Goal: Task Accomplishment & Management: Complete application form

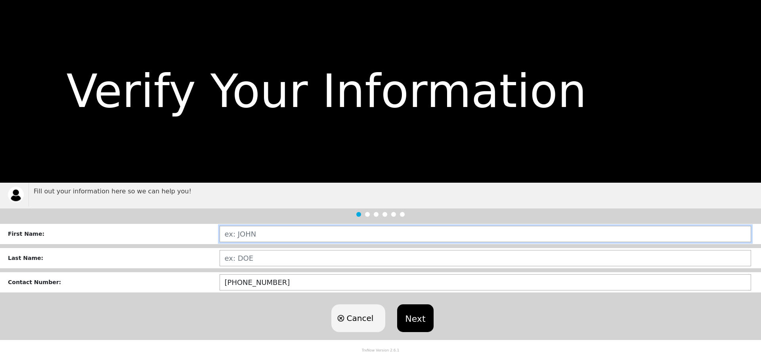
click at [305, 234] on input "text" at bounding box center [486, 234] width 532 height 16
type input "[PERSON_NAME]"
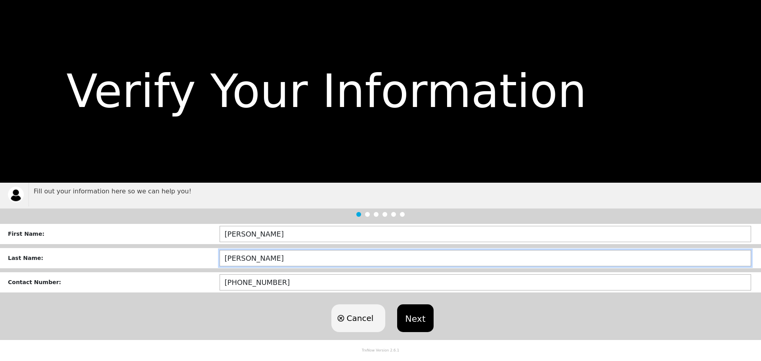
type input "[PERSON_NAME]"
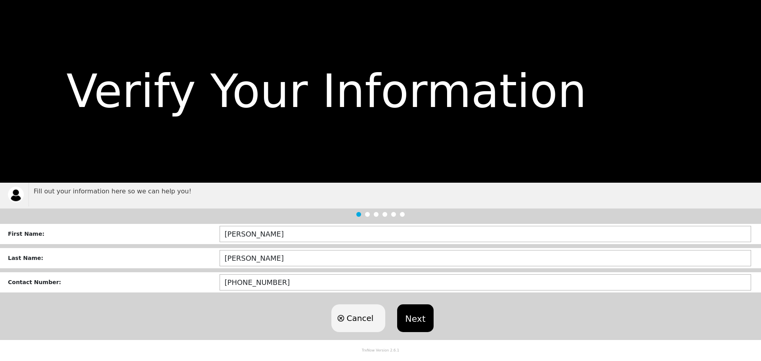
click at [423, 316] on button "Next" at bounding box center [415, 319] width 36 height 28
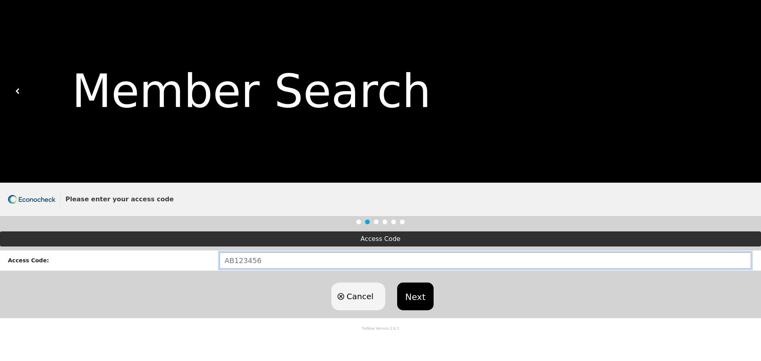
click at [350, 259] on input "text" at bounding box center [486, 261] width 532 height 16
click at [269, 261] on input "text" at bounding box center [486, 261] width 532 height 16
type input "TX754409"
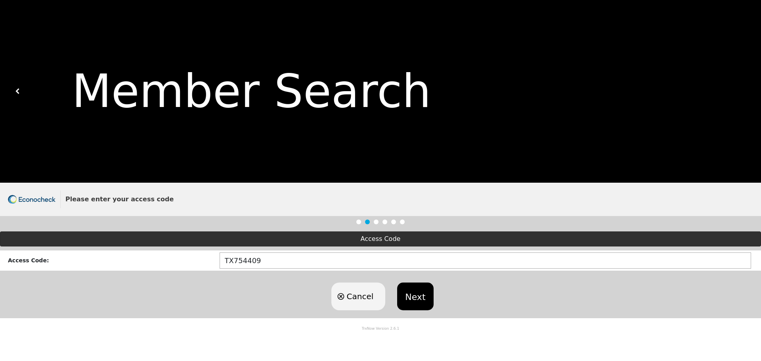
click at [425, 309] on button "Next" at bounding box center [415, 297] width 36 height 28
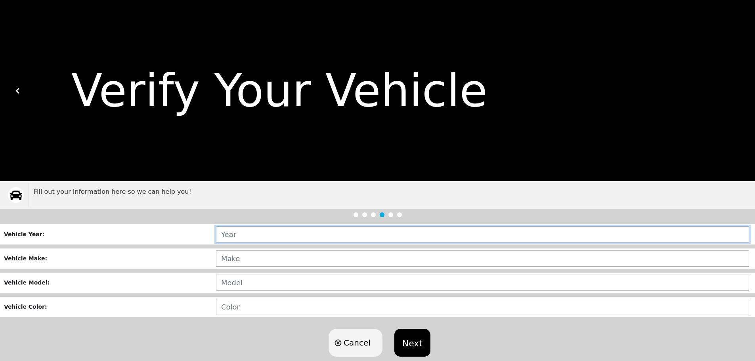
click at [246, 239] on input "text" at bounding box center [482, 234] width 533 height 16
type input "2013"
click at [232, 256] on input "text" at bounding box center [482, 259] width 533 height 16
type input "NISSAN"
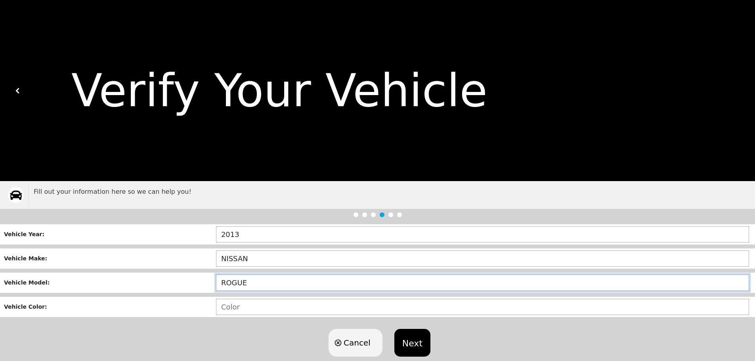
type input "ROGUE"
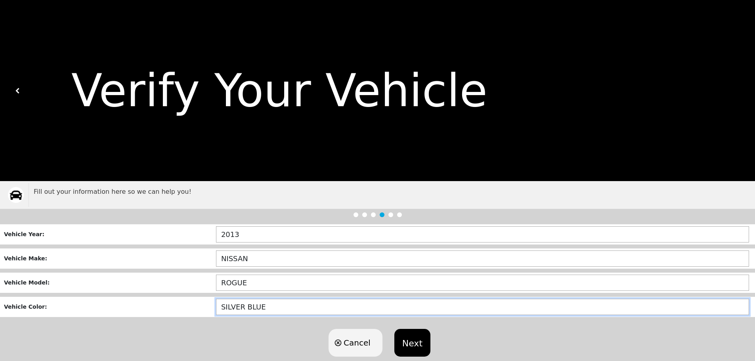
drag, startPoint x: 242, startPoint y: 308, endPoint x: 177, endPoint y: 306, distance: 65.1
click at [176, 309] on div "Vehicle Color : SILVER BLUE" at bounding box center [377, 307] width 755 height 20
type input "BLUE"
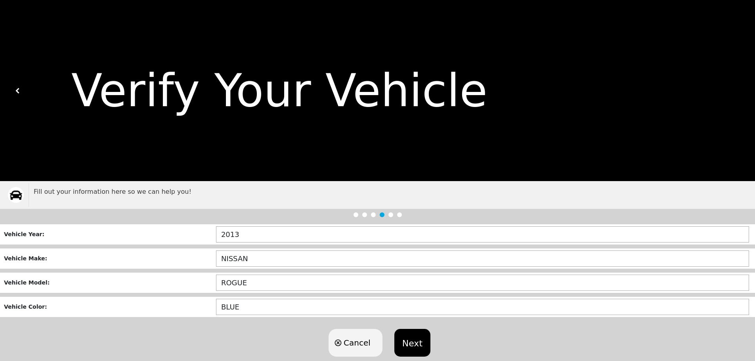
click at [415, 349] on button "Next" at bounding box center [413, 343] width 36 height 28
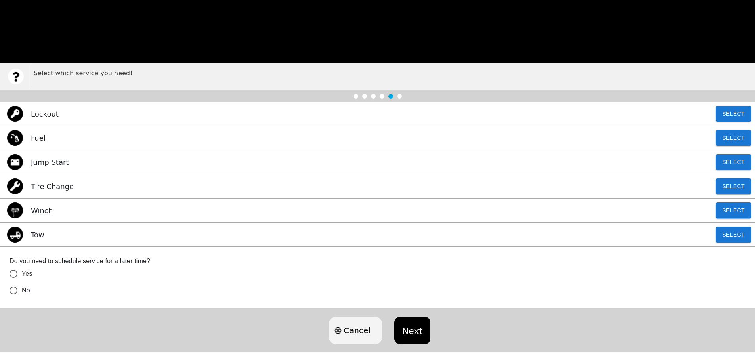
scroll to position [119, 0]
click at [727, 165] on button "Select" at bounding box center [733, 162] width 35 height 16
click at [10, 293] on input "No" at bounding box center [13, 290] width 17 height 17
radio input "true"
click at [401, 333] on button "Next" at bounding box center [413, 330] width 36 height 28
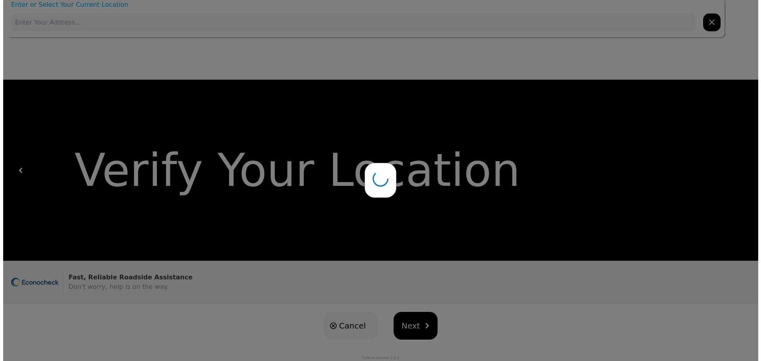
scroll to position [0, 0]
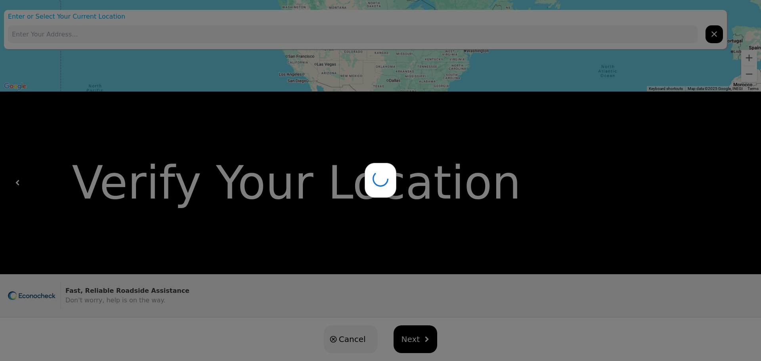
click at [446, 338] on div at bounding box center [380, 180] width 761 height 361
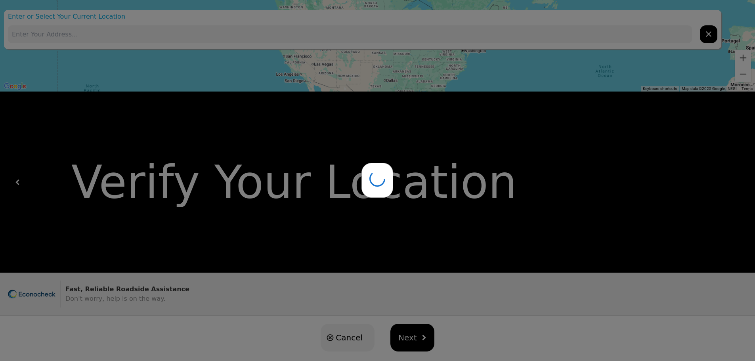
click at [418, 355] on div "Cancel Next" at bounding box center [377, 338] width 755 height 44
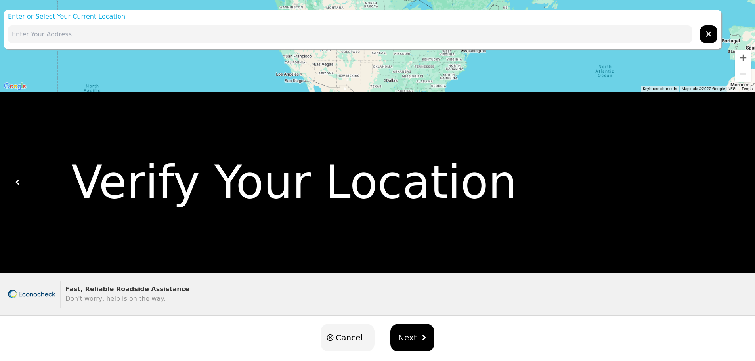
click at [417, 332] on button "Next" at bounding box center [413, 338] width 44 height 28
click at [120, 29] on input "text" at bounding box center [350, 34] width 684 height 18
click at [243, 40] on input "text" at bounding box center [350, 34] width 684 height 18
paste input "21227 FM [GEOGRAPHIC_DATA], [GEOGRAPHIC_DATA]"
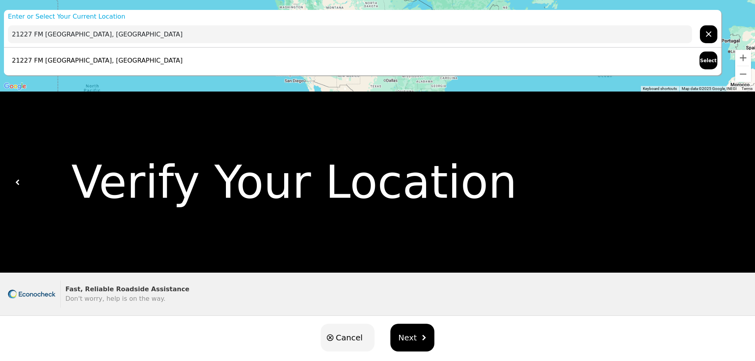
click at [655, 64] on div "21227 FM [GEOGRAPHIC_DATA], [GEOGRAPHIC_DATA] Select" at bounding box center [363, 61] width 718 height 26
type input "21227 FM [GEOGRAPHIC_DATA], [GEOGRAPHIC_DATA]"
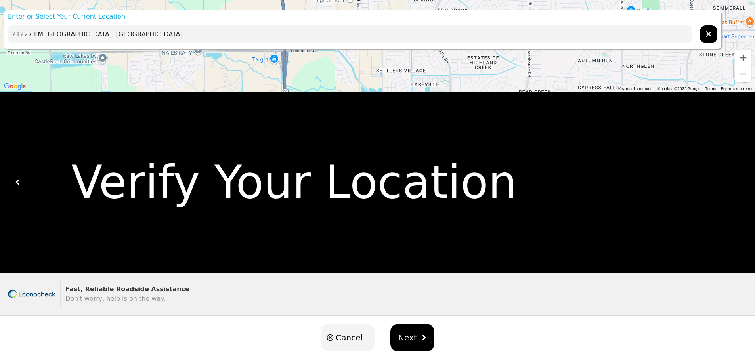
click at [413, 343] on span "Next" at bounding box center [407, 338] width 19 height 12
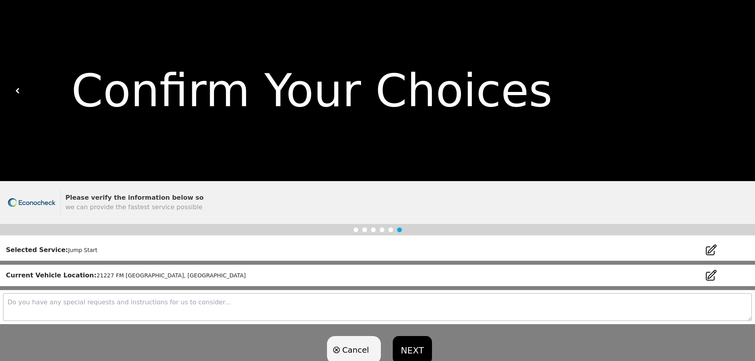
click at [399, 307] on textarea at bounding box center [377, 307] width 749 height 28
type textarea "P"
click at [417, 351] on button "NEXT" at bounding box center [412, 350] width 39 height 28
